Goal: Communication & Community: Answer question/provide support

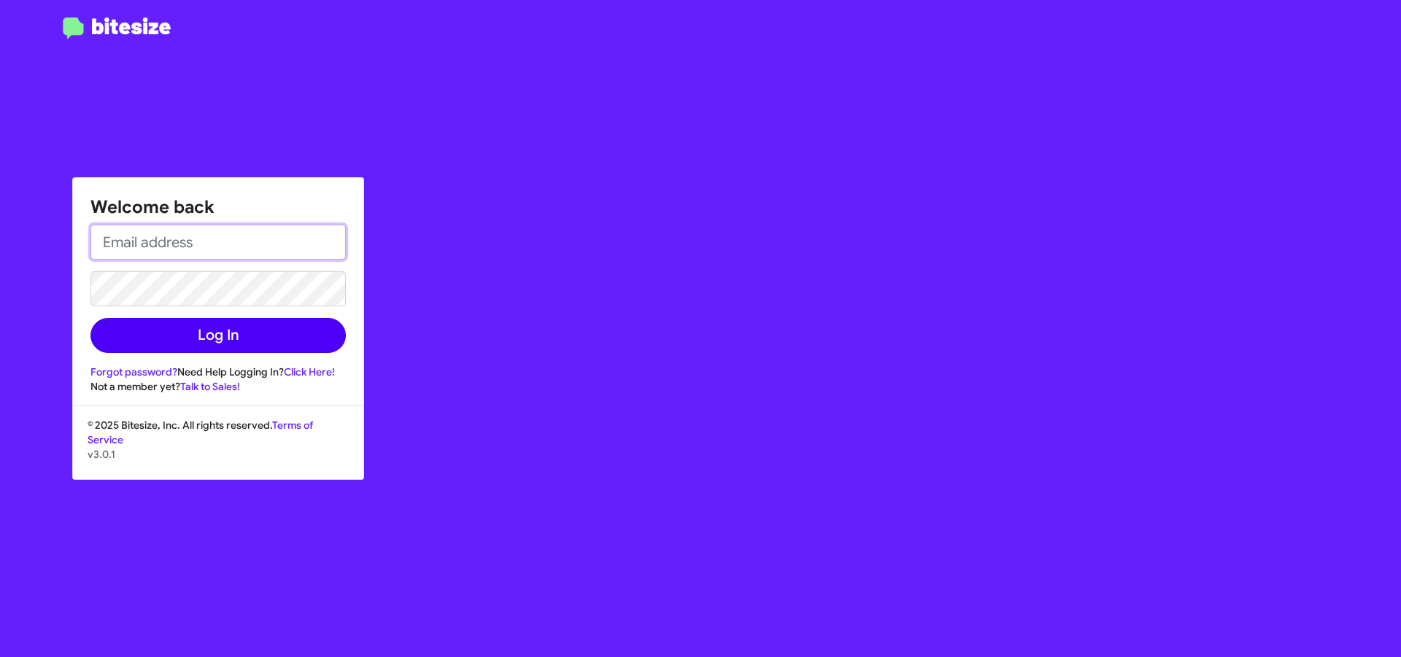
type input "[EMAIL_ADDRESS][DOMAIN_NAME]"
click at [213, 328] on button "Log In" at bounding box center [217, 335] width 255 height 35
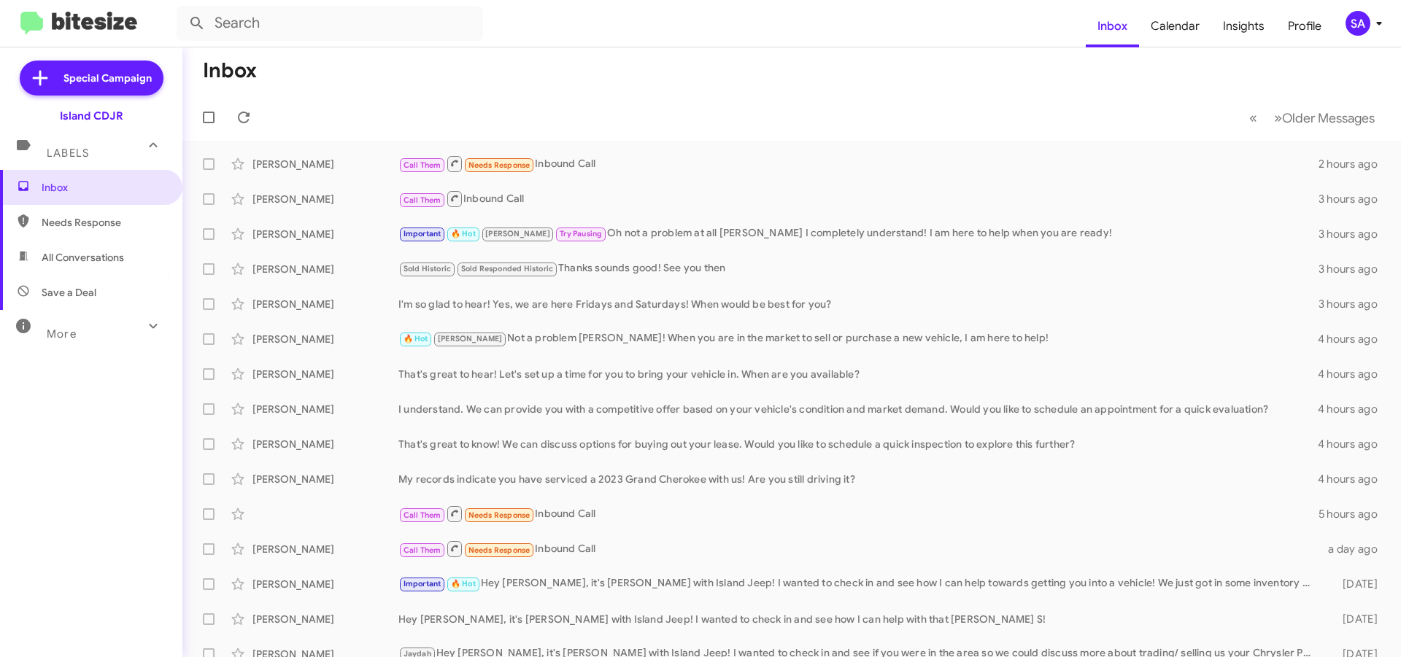
click at [100, 229] on span "Needs Response" at bounding box center [104, 222] width 124 height 15
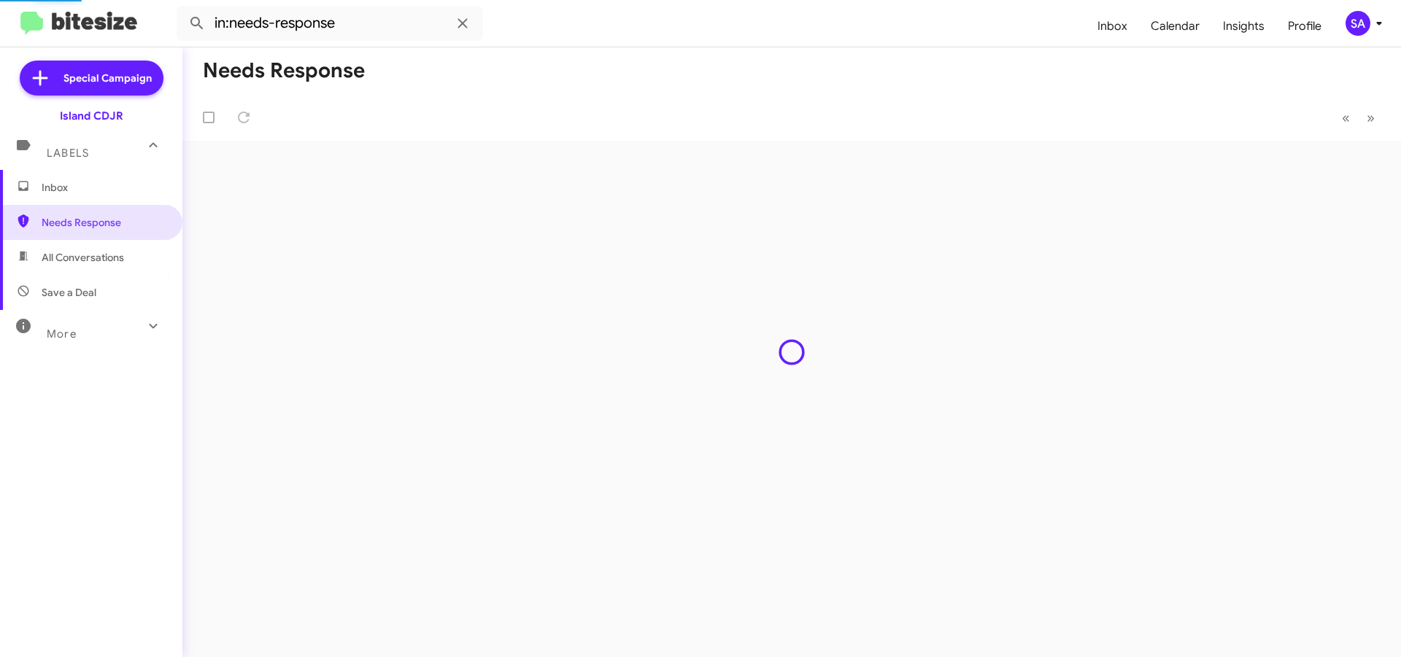
click at [90, 264] on span "All Conversations" at bounding box center [83, 257] width 82 height 15
type input "in:all-conversations"
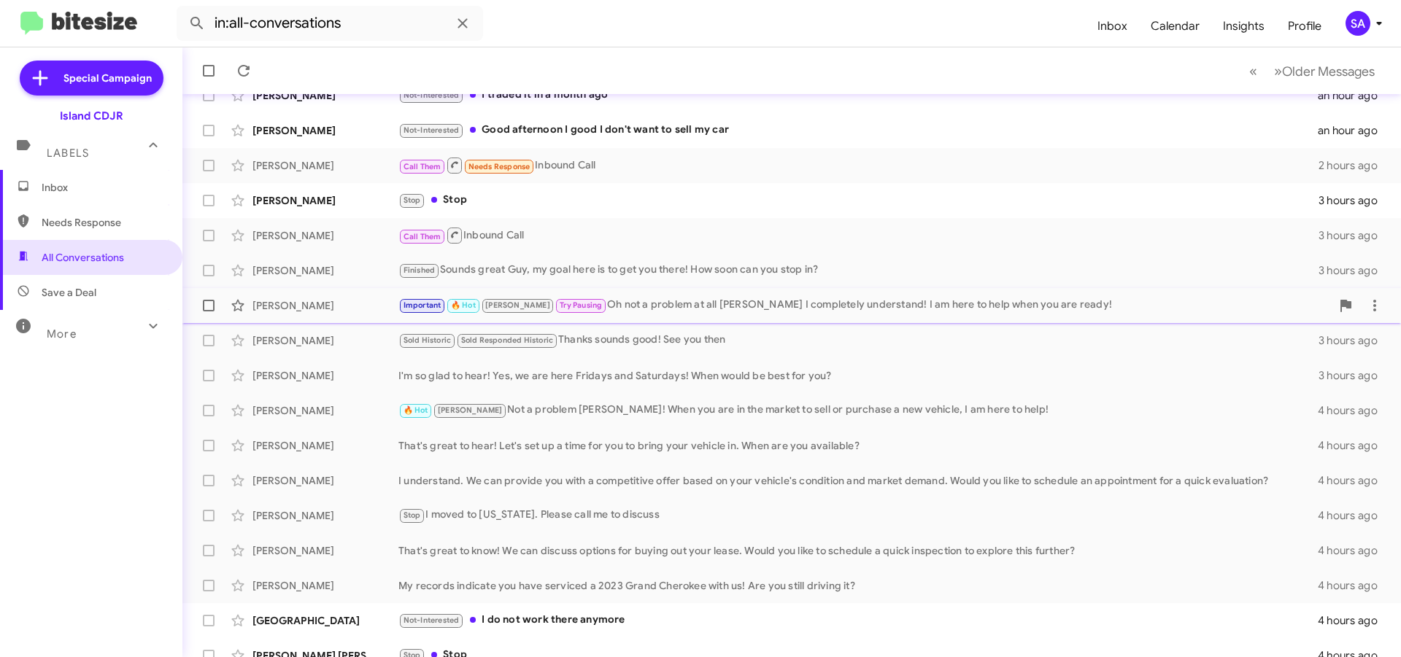
scroll to position [73, 0]
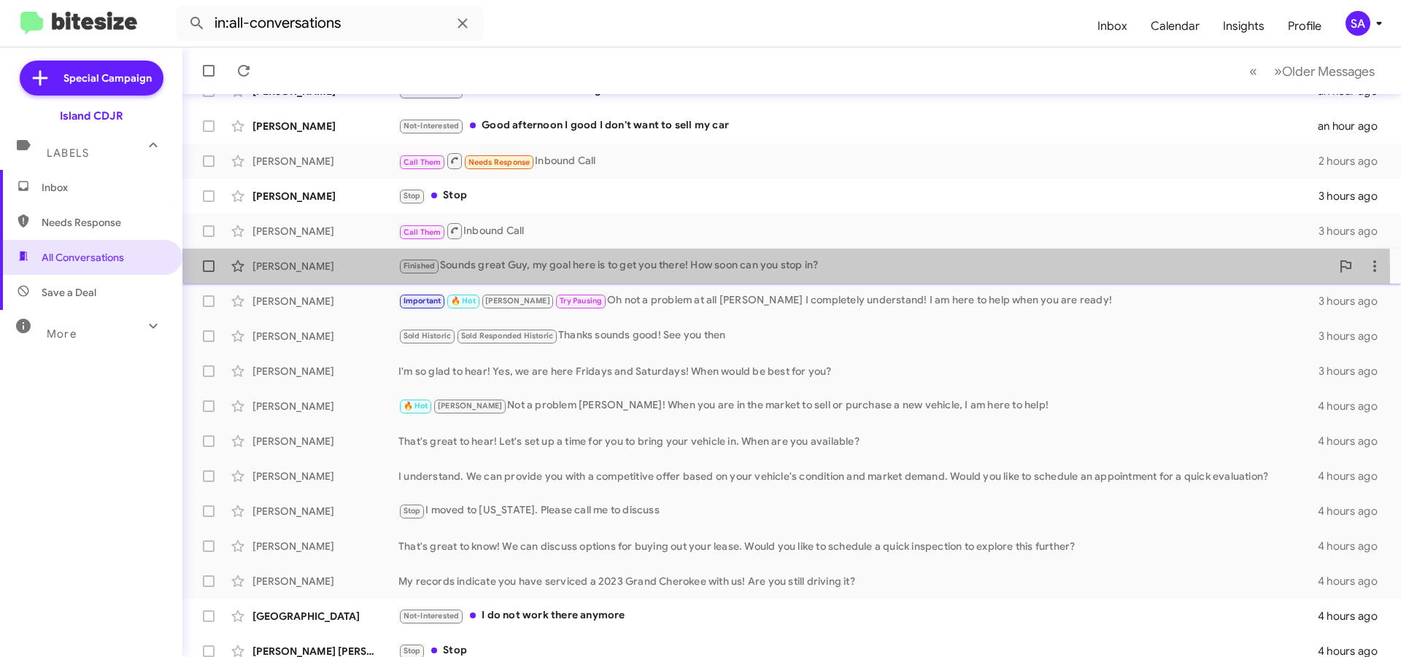
click at [364, 274] on div "[PERSON_NAME] Finished Sounds great Guy, my goal here is to get you there! How …" at bounding box center [791, 266] width 1195 height 29
